Goal: Information Seeking & Learning: Learn about a topic

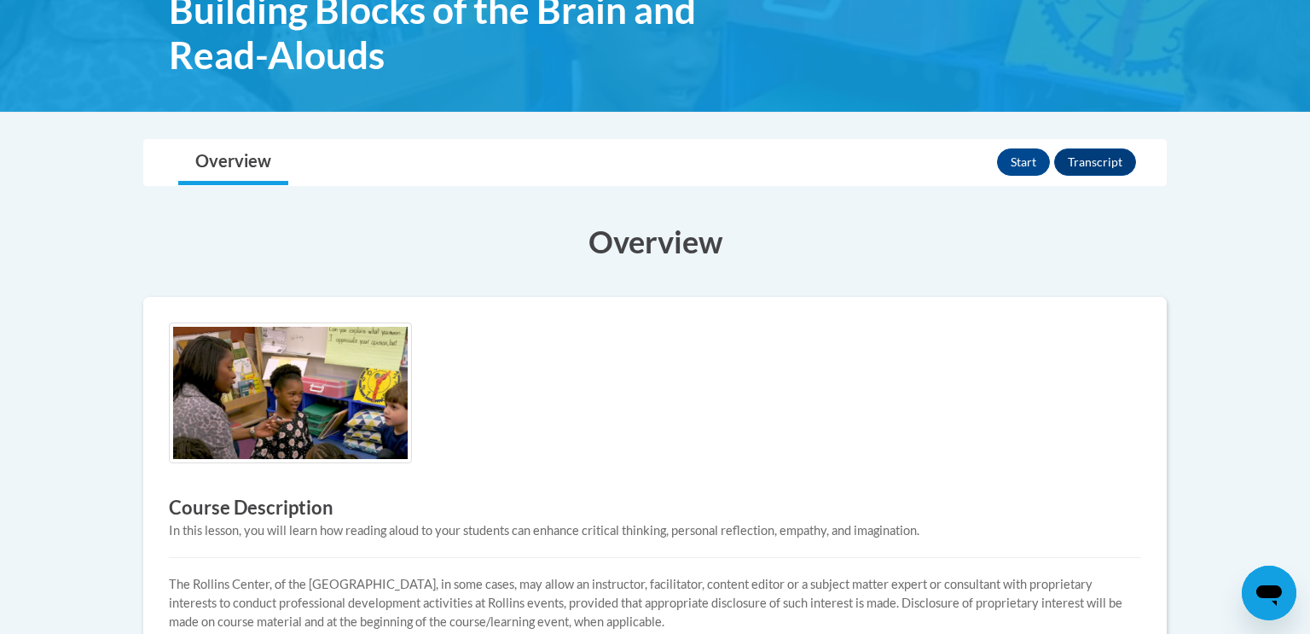
scroll to position [298, 0]
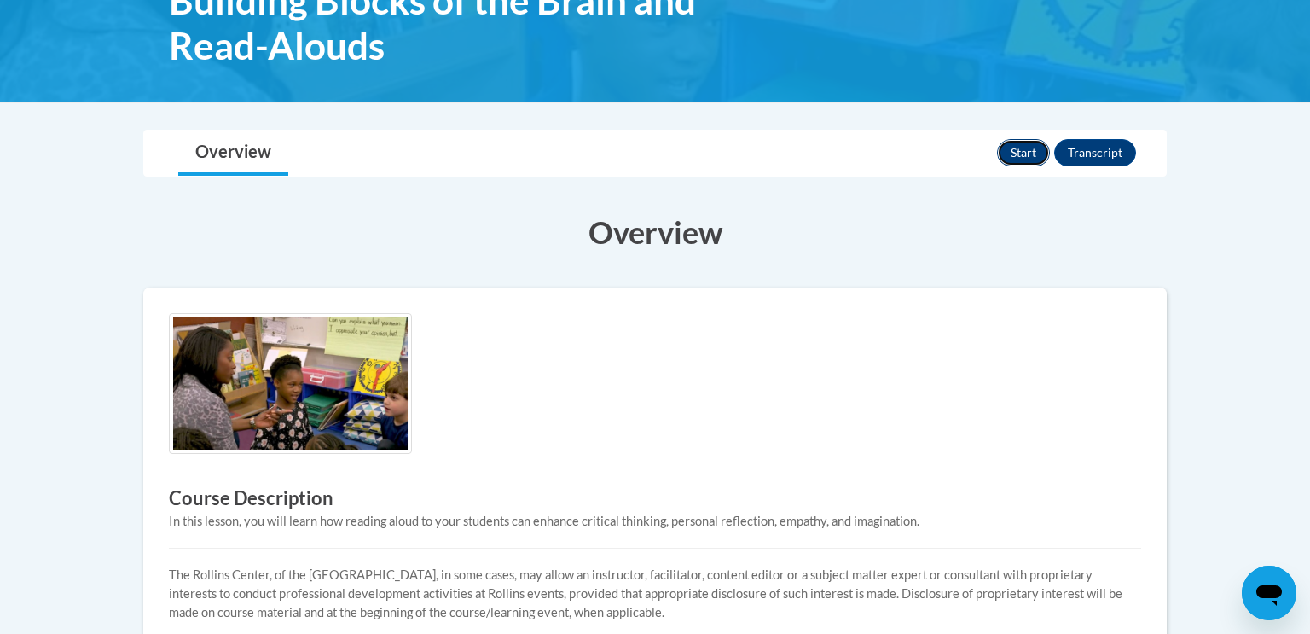
click at [1027, 150] on button "Start" at bounding box center [1023, 152] width 53 height 27
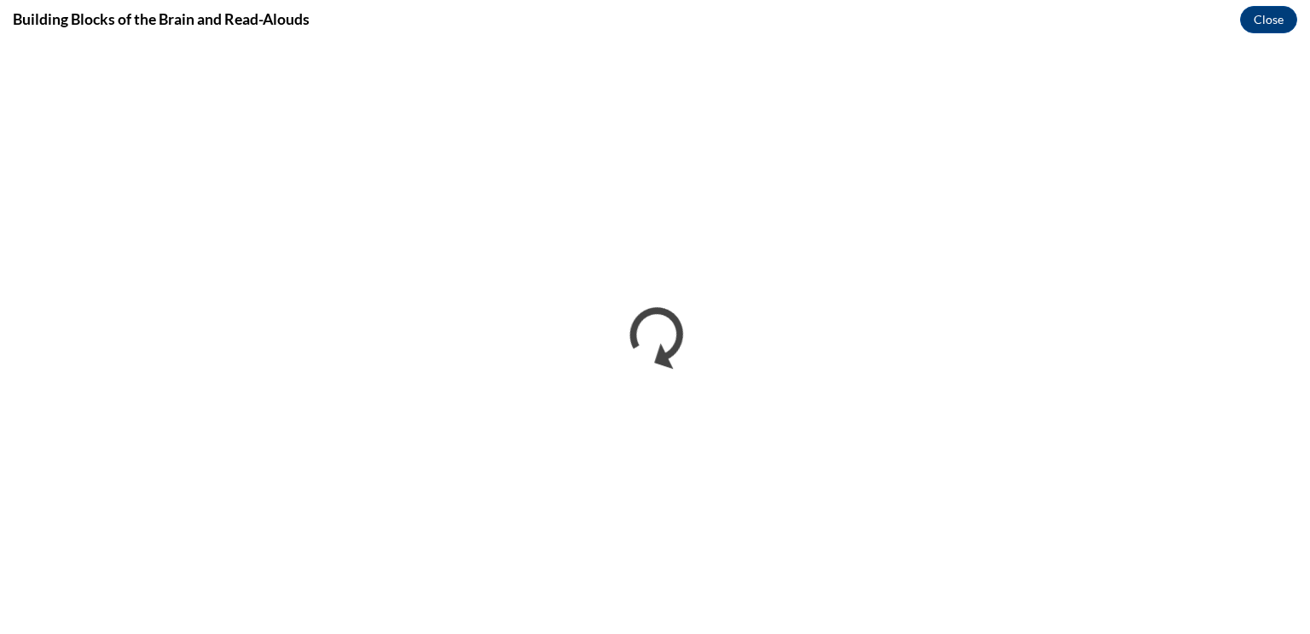
scroll to position [0, 0]
